Goal: Transaction & Acquisition: Subscribe to service/newsletter

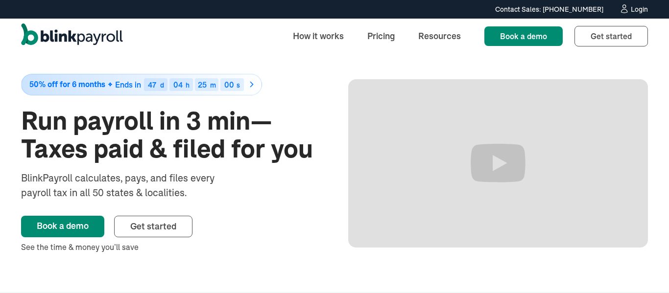
scroll to position [16, 0]
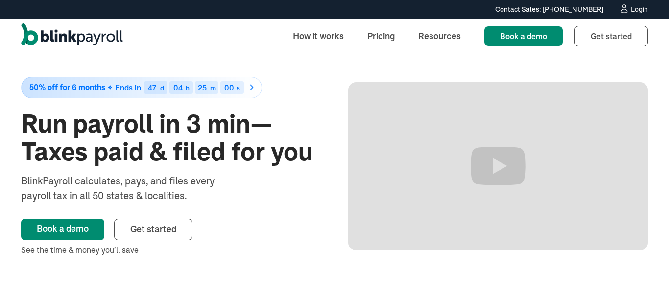
click at [244, 180] on div "50% off for 6 months Ends in 47 d 04 h 25 m 00 s Run payroll in 3 min—Taxes pai…" at bounding box center [171, 166] width 300 height 179
click at [172, 229] on span "Get started" at bounding box center [153, 229] width 46 height 11
